Goal: Task Accomplishment & Management: Manage account settings

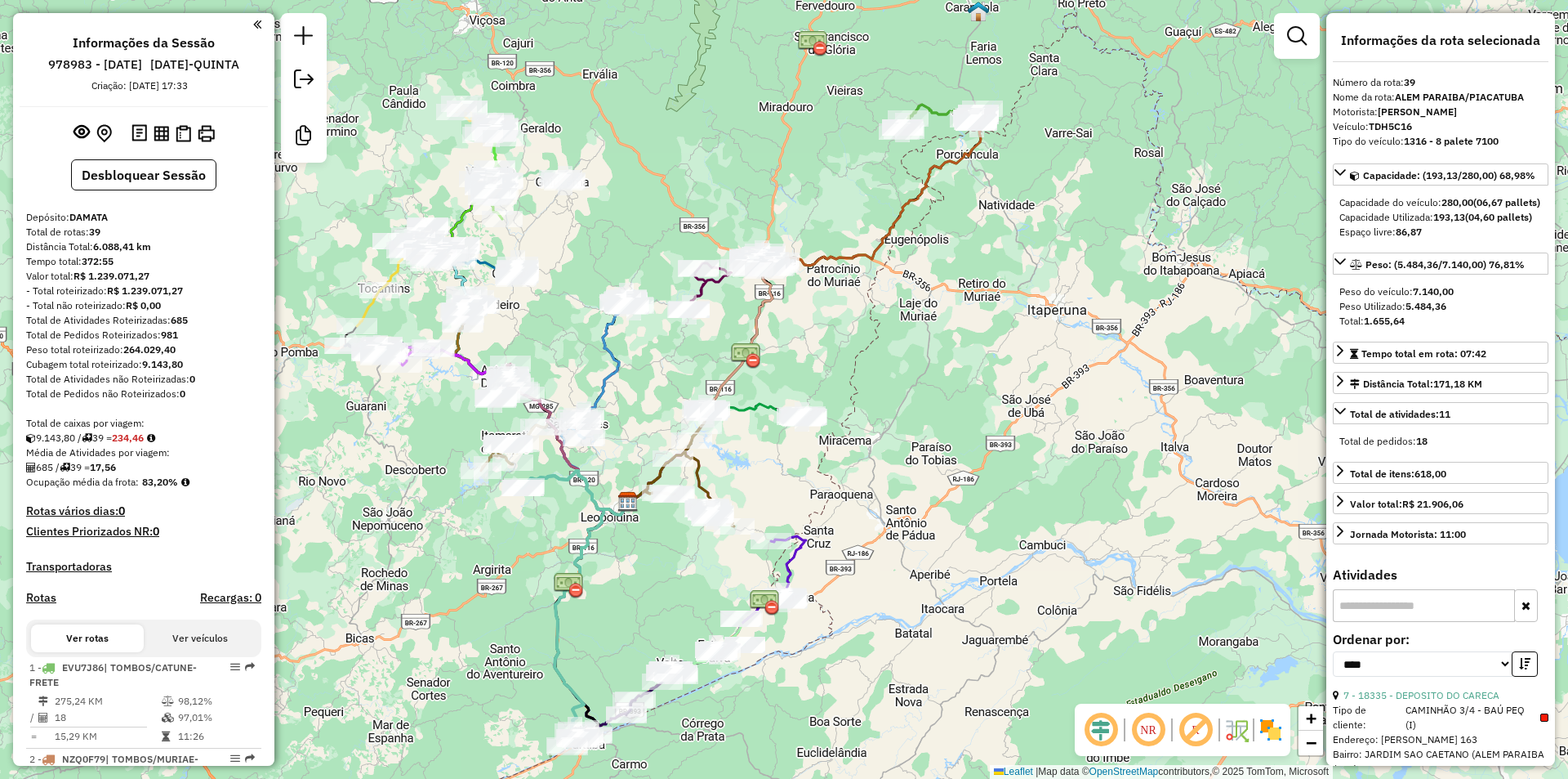
select select "*********"
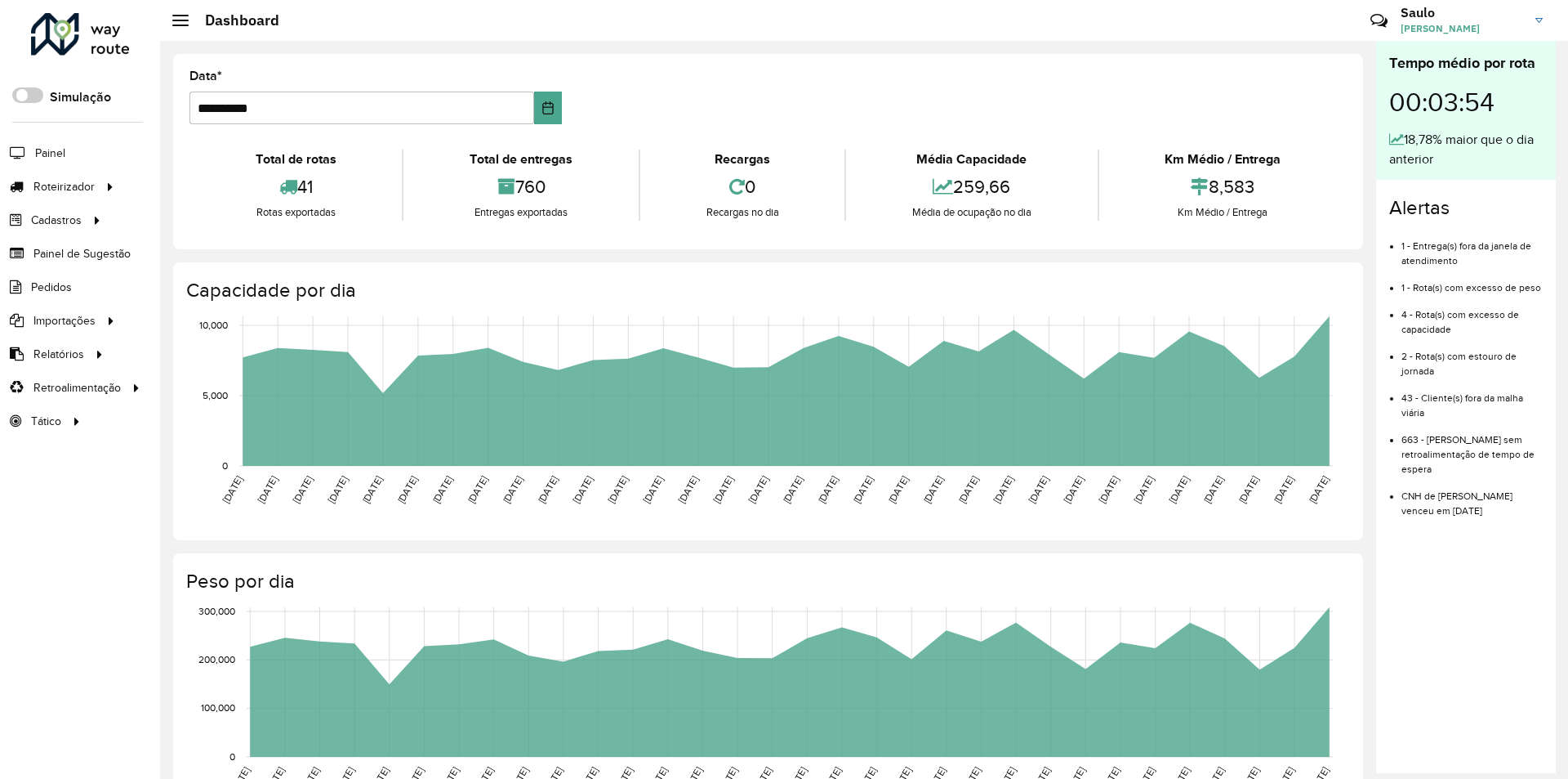
click at [1488, 33] on span "[PERSON_NAME]" at bounding box center [1462, 29] width 122 height 15
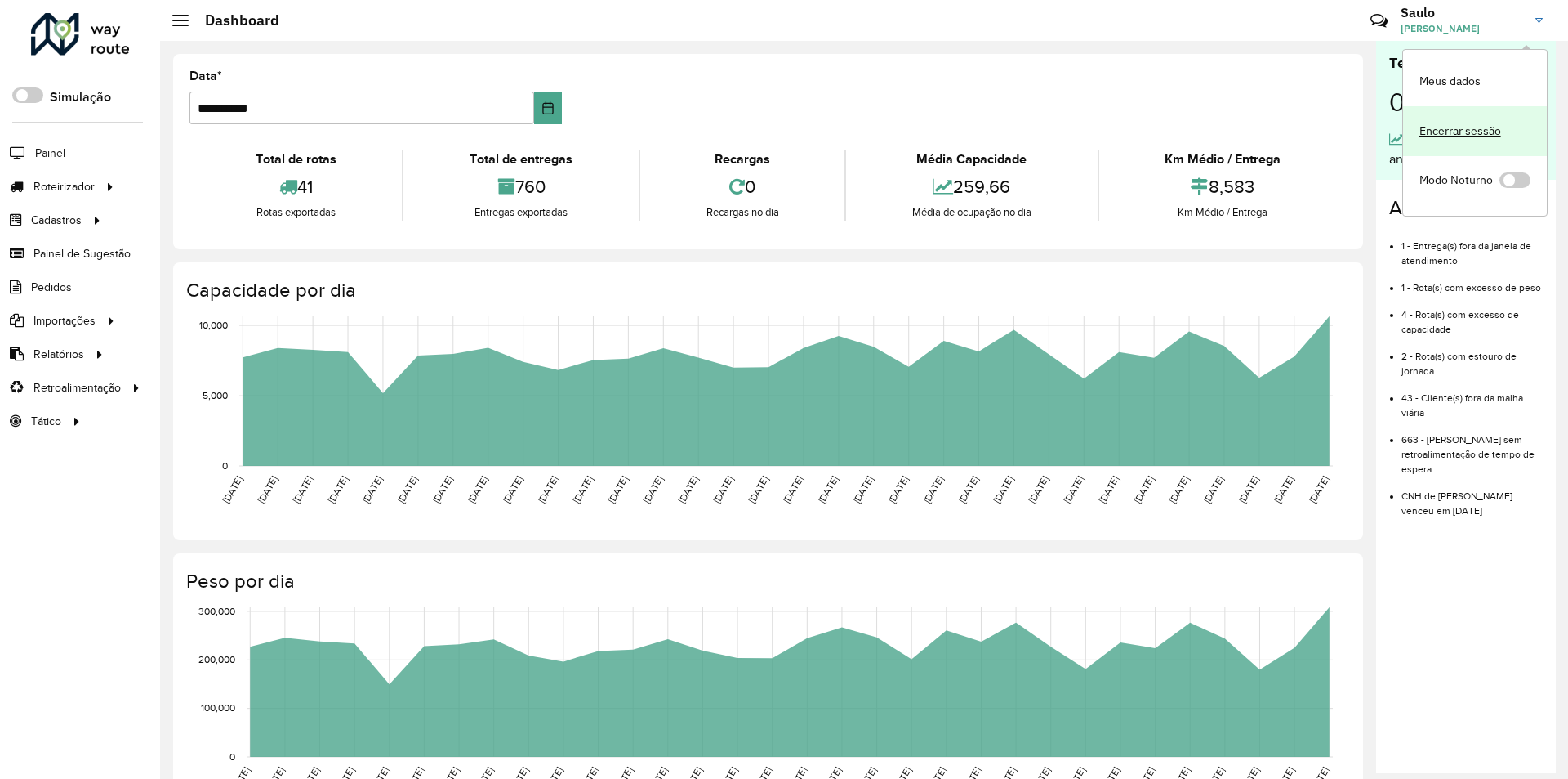
click at [1462, 122] on link "Encerrar sessão" at bounding box center [1475, 131] width 144 height 50
